Goal: Navigation & Orientation: Find specific page/section

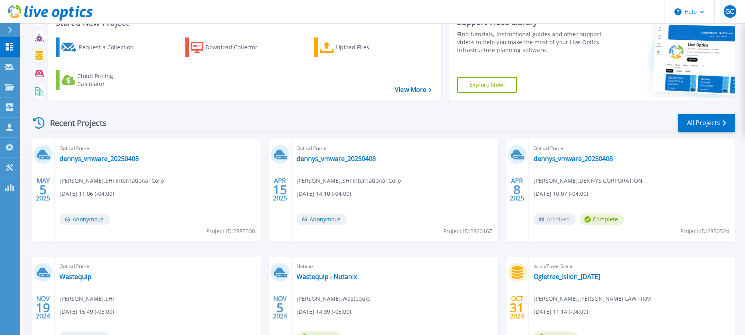
scroll to position [7, 0]
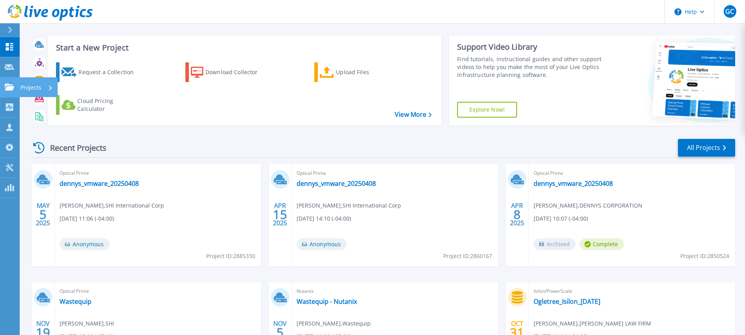
click at [4, 81] on link "Projects Projects" at bounding box center [10, 87] width 20 height 20
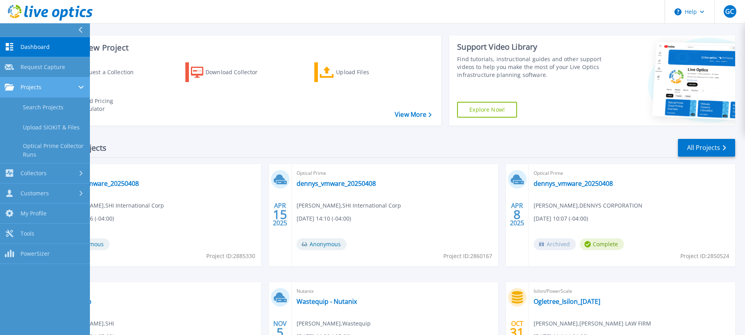
click at [72, 86] on div "Projects" at bounding box center [45, 87] width 80 height 7
click at [80, 88] on icon at bounding box center [81, 86] width 3 height 5
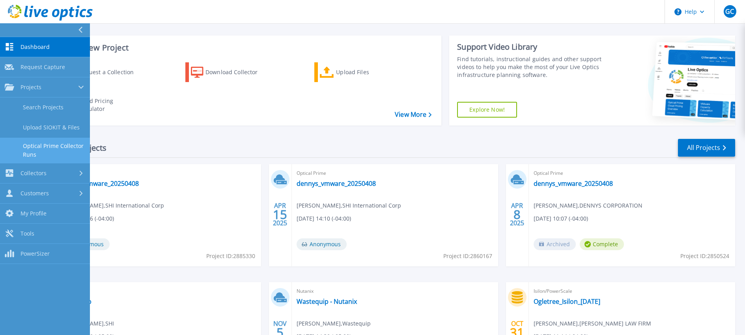
click at [67, 150] on link "Optical Prime Collector Runs" at bounding box center [45, 150] width 90 height 25
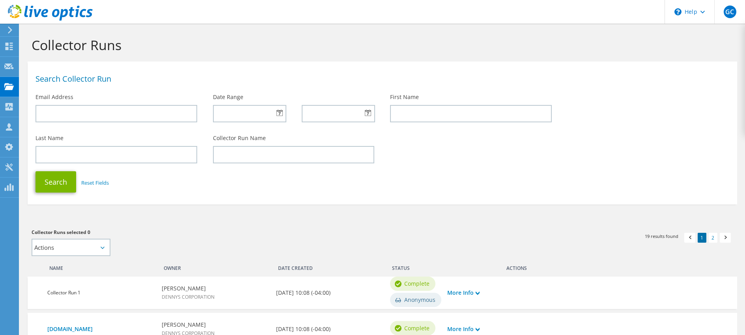
click at [718, 238] on ul "1 2" at bounding box center [708, 239] width 49 height 12
click at [714, 239] on link "2" at bounding box center [713, 238] width 9 height 10
